Goal: Contribute content

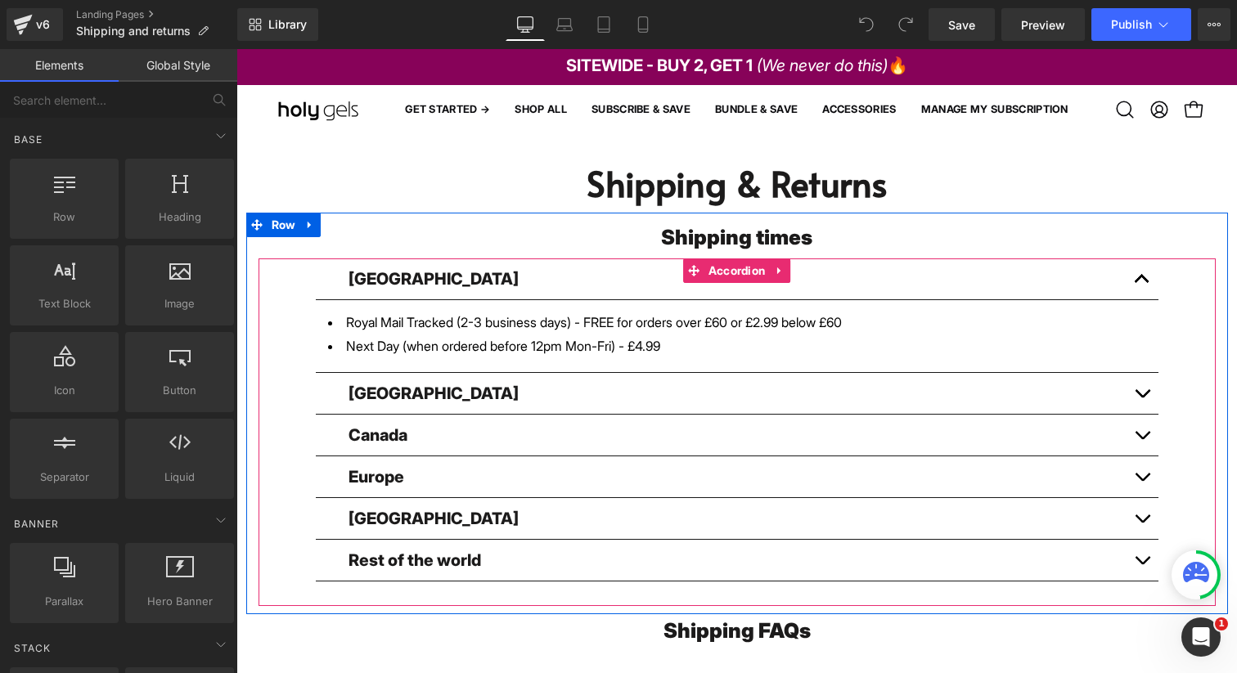
click at [1140, 392] on button "button" at bounding box center [1142, 393] width 33 height 41
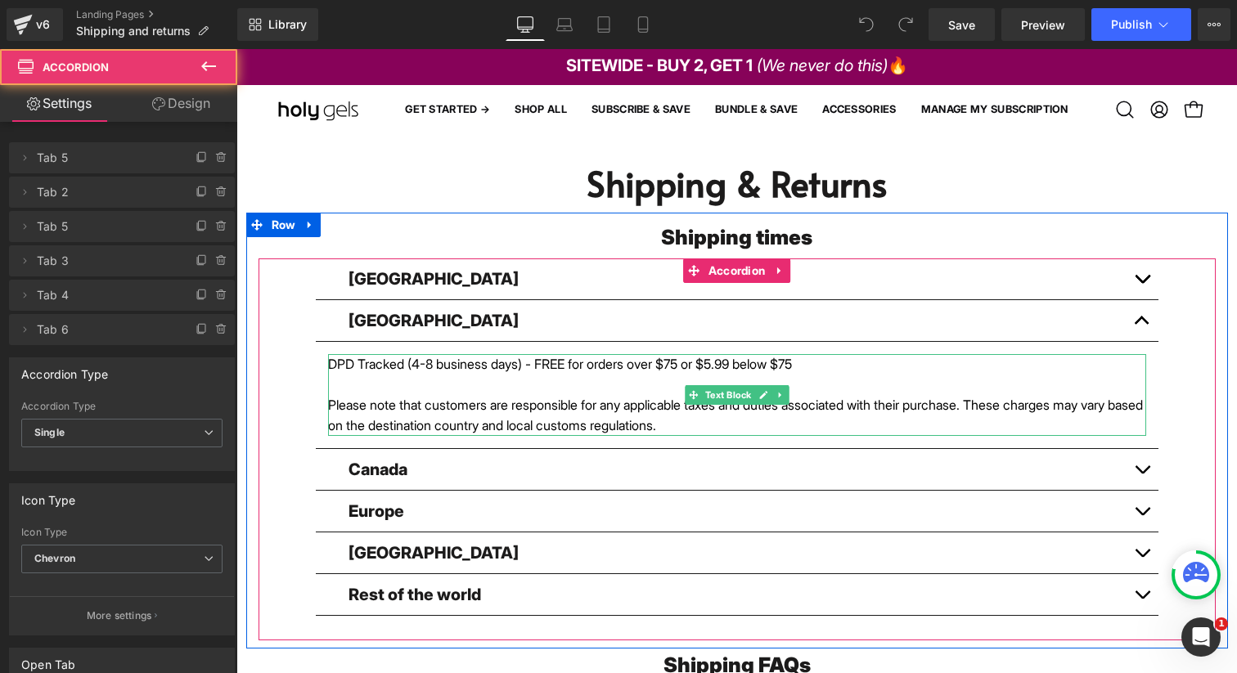
click at [360, 370] on span "DPD Tracked (4-8 business days) - FREE for orders over $75 or $5.99 below $75" at bounding box center [560, 364] width 464 height 16
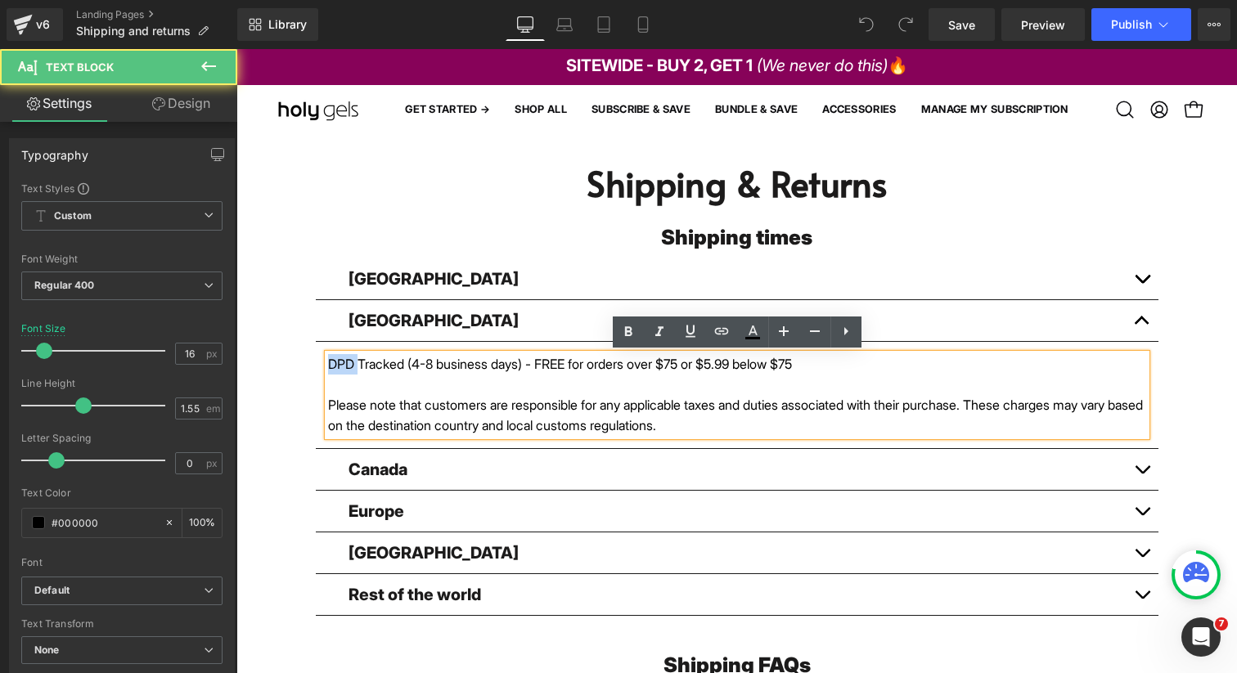
drag, startPoint x: 358, startPoint y: 367, endPoint x: 311, endPoint y: 367, distance: 47.5
click at [311, 367] on div "United Kingdom Text Block Royal Mail Tracked (2-3 business days) - FREE for ord…" at bounding box center [737, 449] width 957 height 381
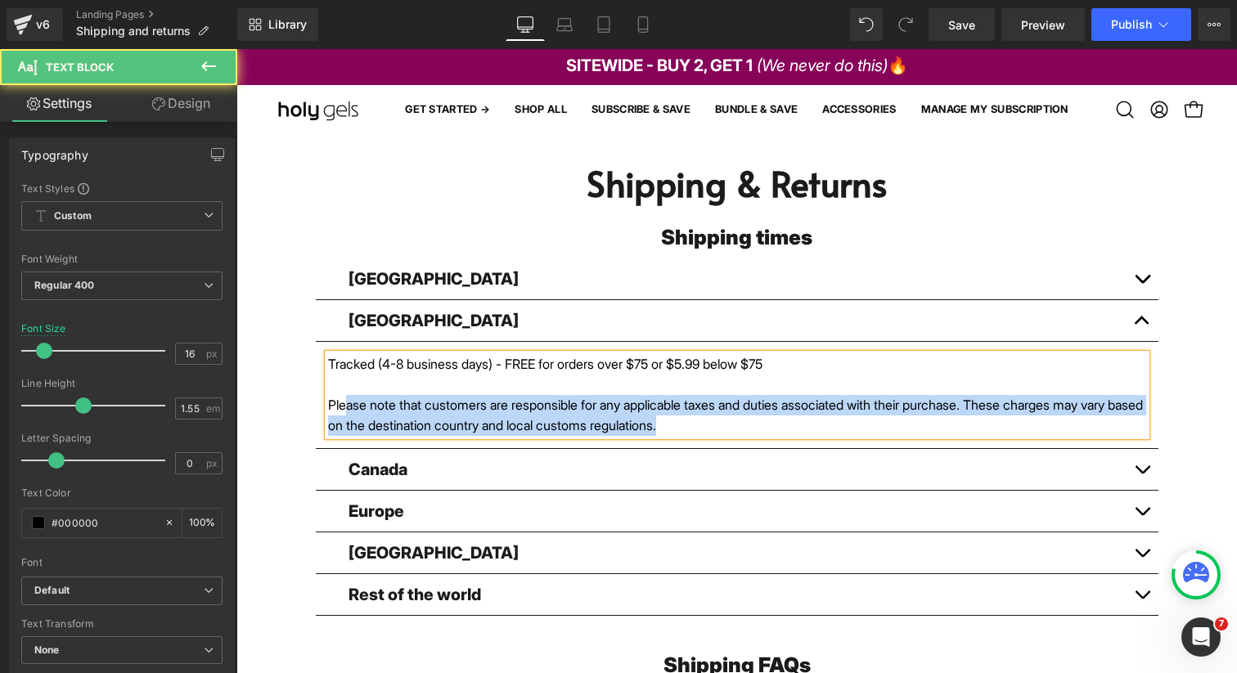
drag, startPoint x: 856, startPoint y: 428, endPoint x: 345, endPoint y: 398, distance: 511.5
click at [345, 398] on div "Please note that customers are responsible for any applicable taxes and duties …" at bounding box center [737, 415] width 818 height 41
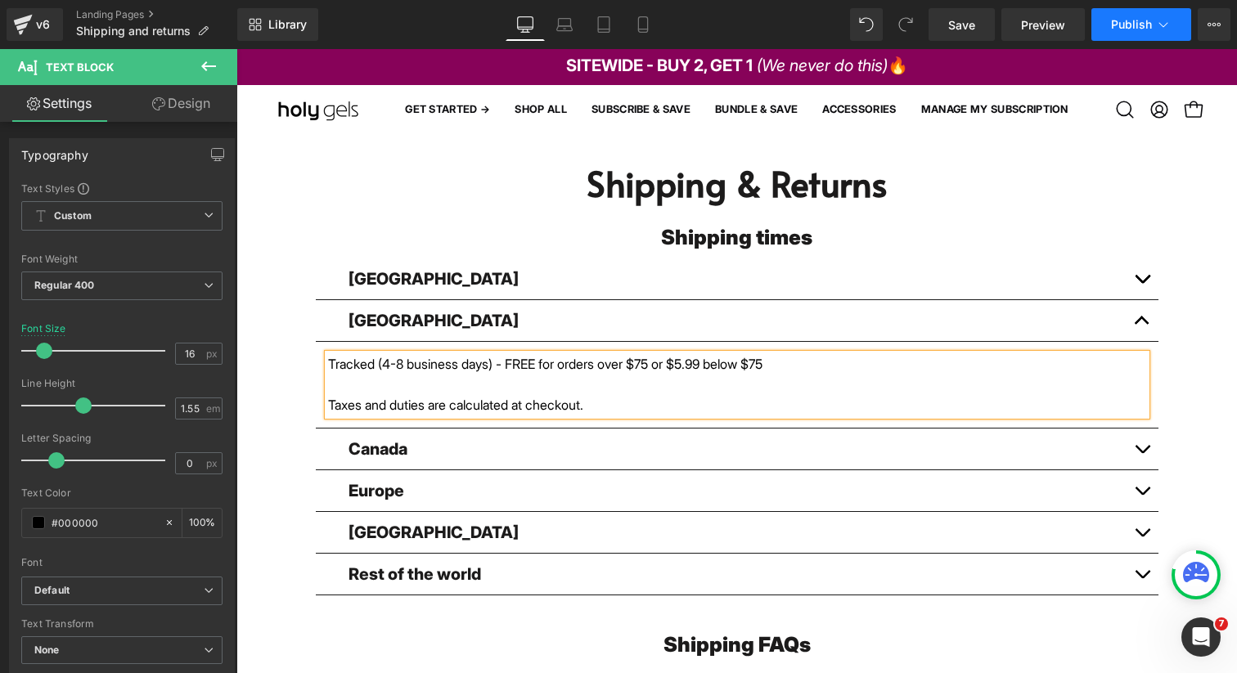
click at [1113, 30] on span "Publish" at bounding box center [1131, 24] width 41 height 13
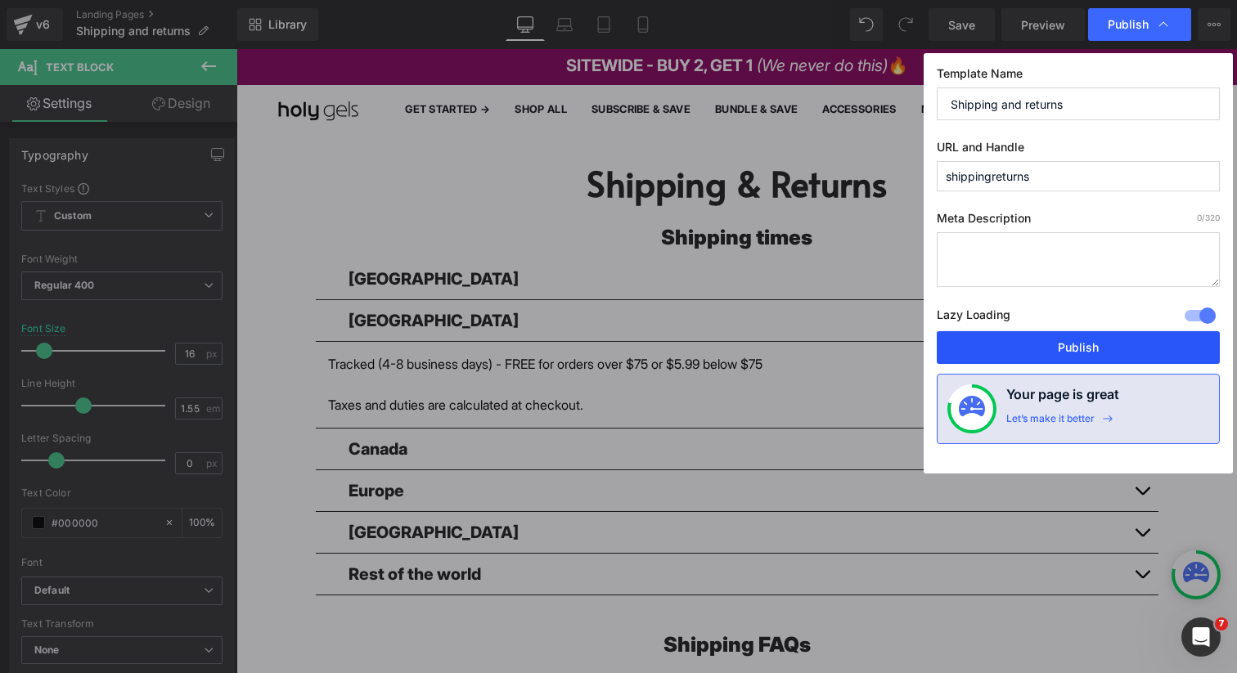
click at [1089, 358] on button "Publish" at bounding box center [1078, 347] width 283 height 33
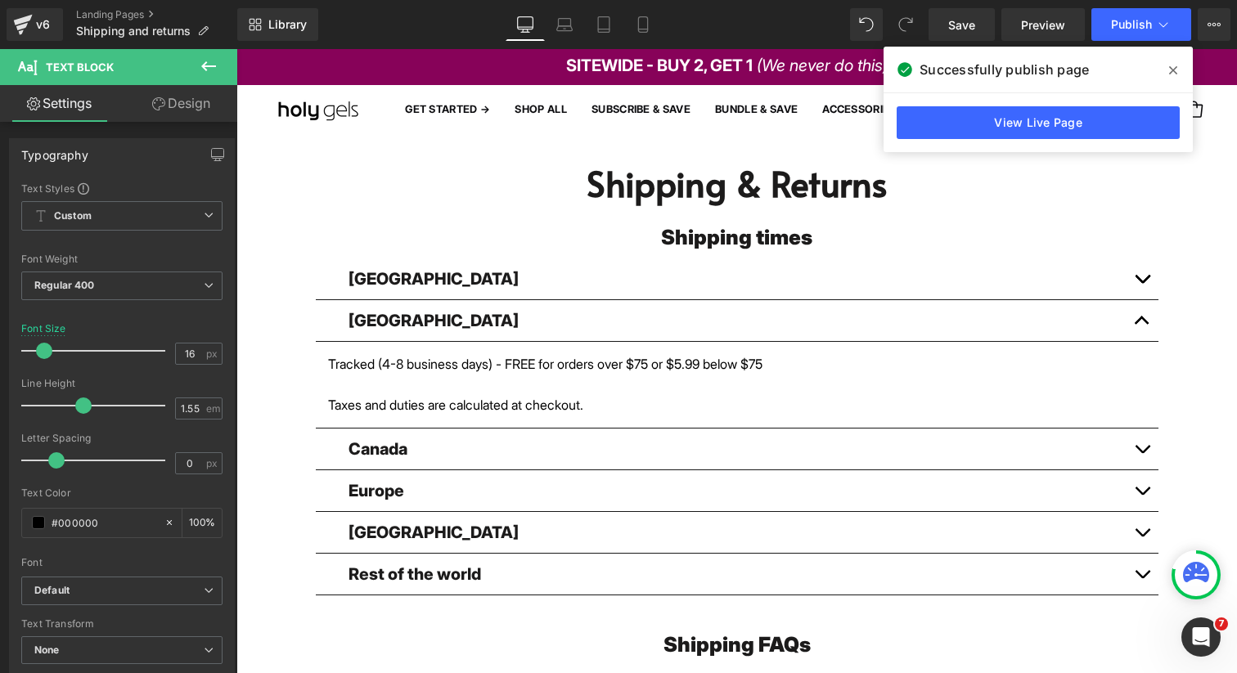
click at [1172, 70] on icon at bounding box center [1173, 70] width 8 height 8
